Goal: Go to known website: Access a specific website the user already knows

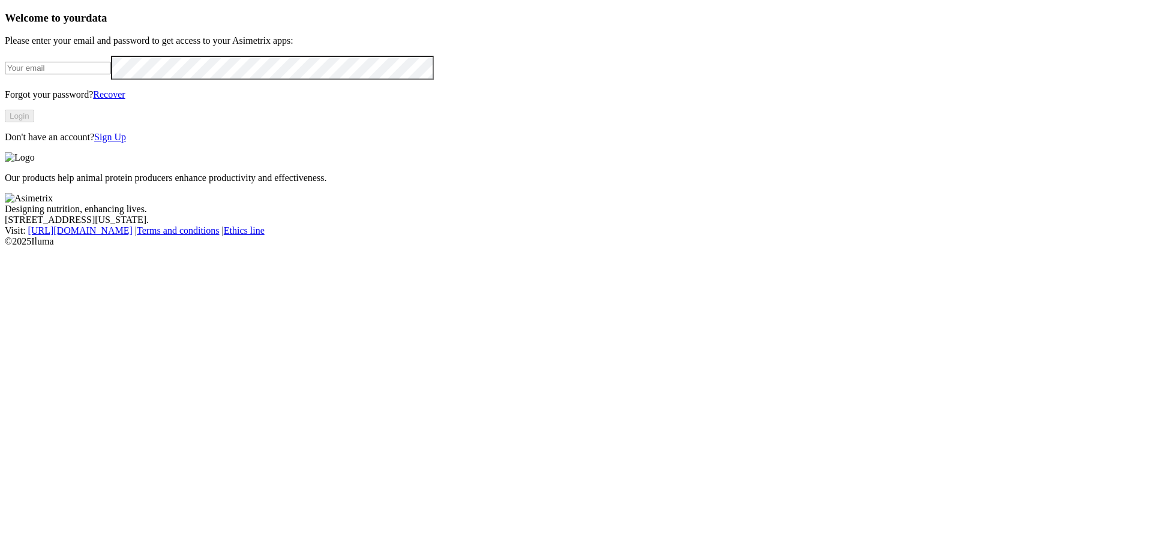
type input "[PERSON_NAME][EMAIL_ADDRESS][PERSON_NAME][DOMAIN_NAME]"
click at [34, 122] on button "Login" at bounding box center [19, 116] width 29 height 13
